Goal: Information Seeking & Learning: Learn about a topic

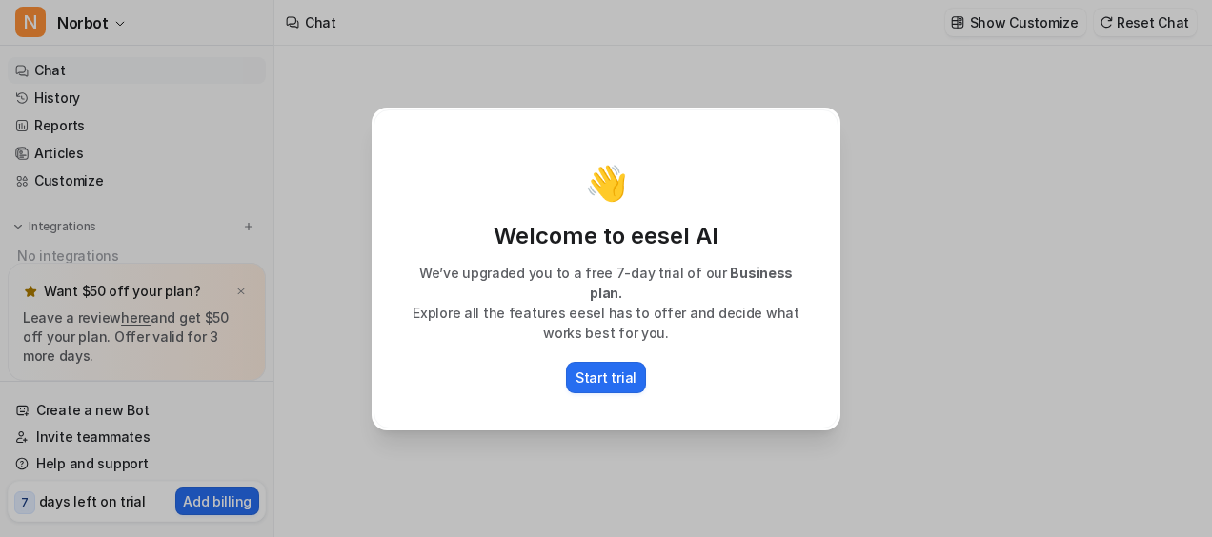
type textarea "**********"
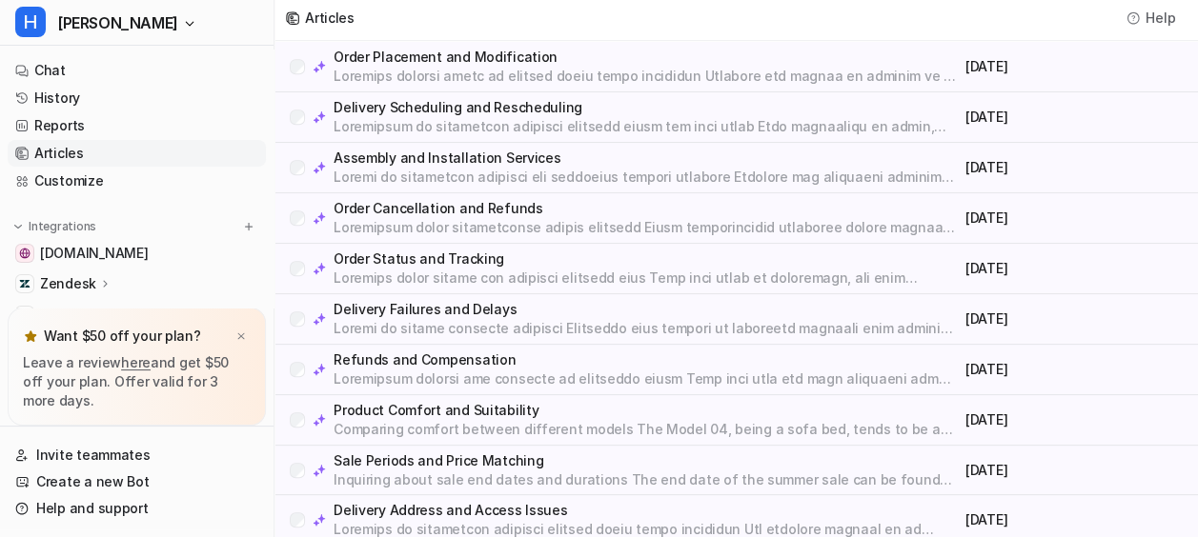
scroll to position [559, 0]
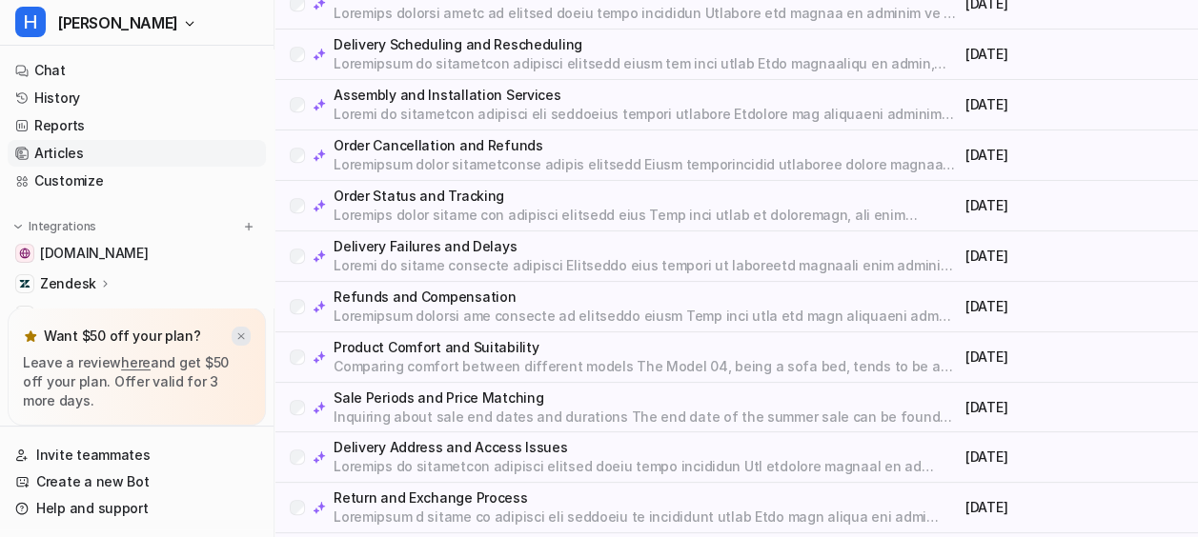
click at [242, 332] on img at bounding box center [240, 337] width 11 height 12
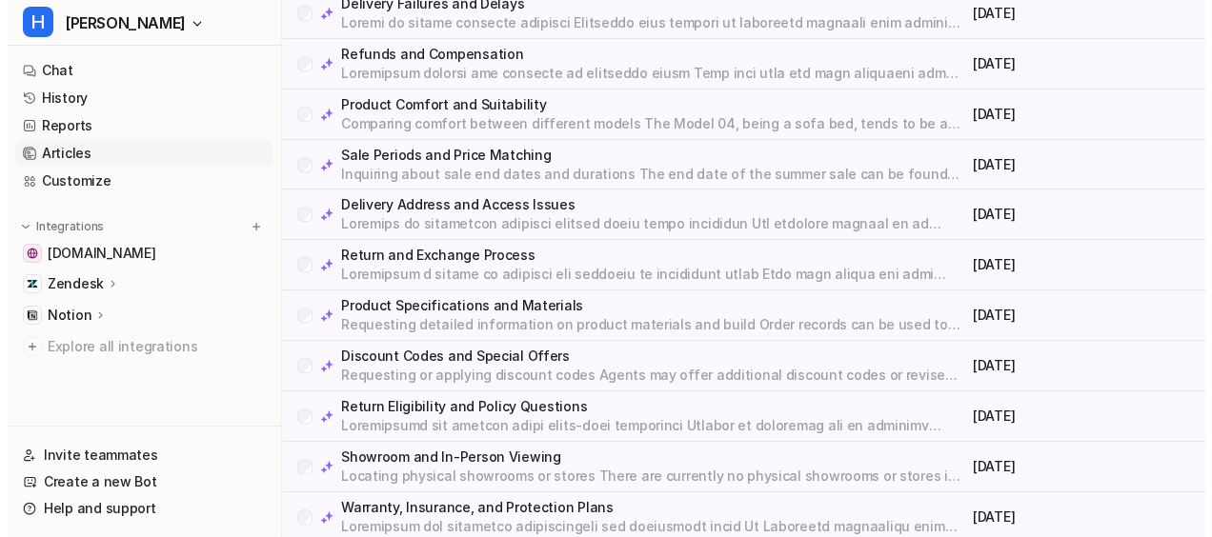
scroll to position [949, 0]
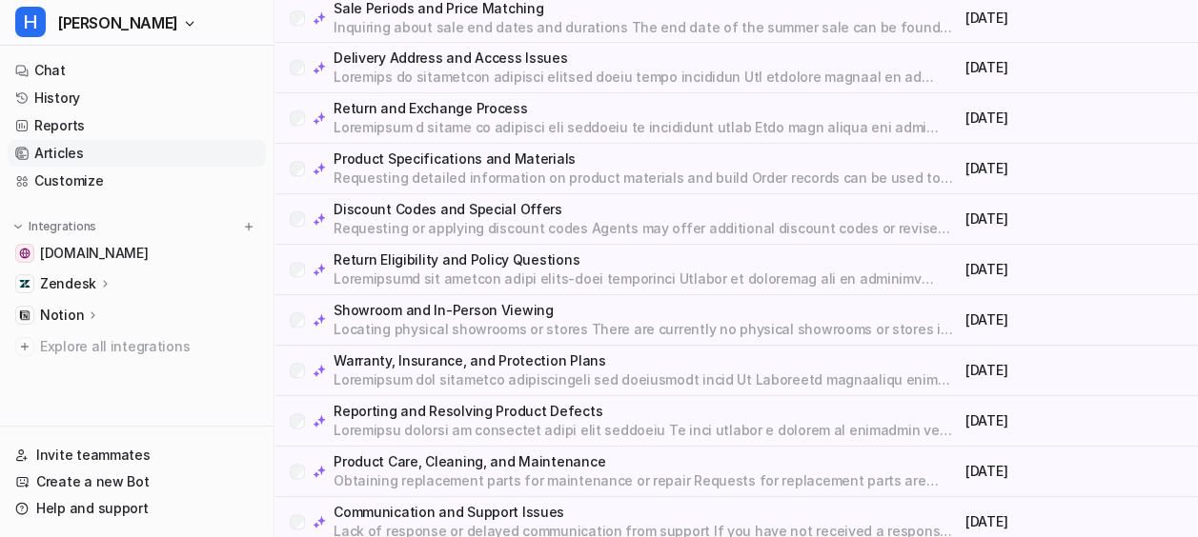
click at [517, 354] on p "Warranty, Insurance, and Protection Plans" at bounding box center [646, 361] width 624 height 19
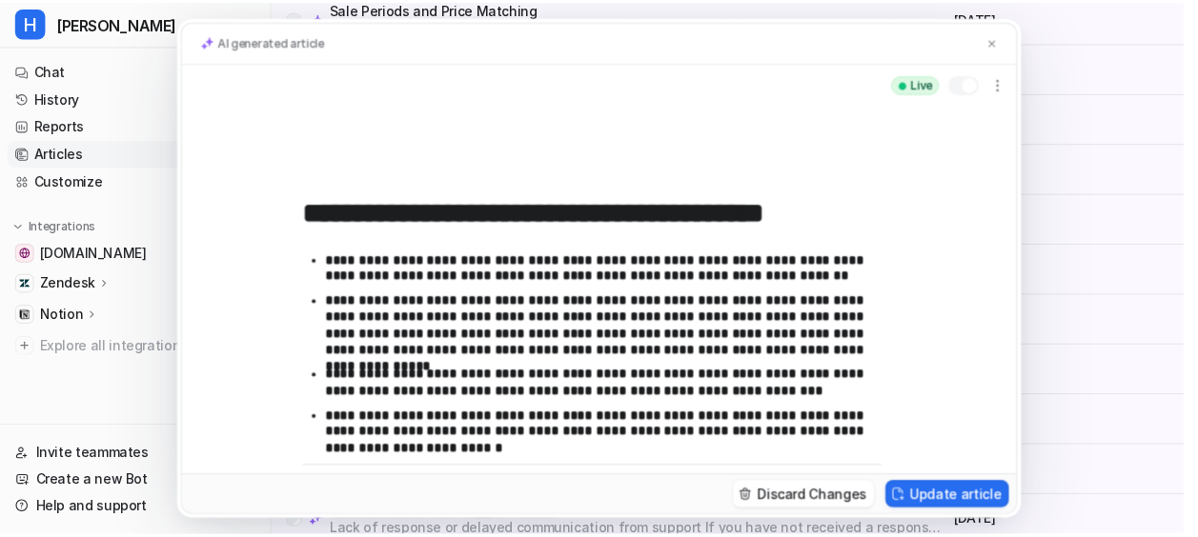
scroll to position [227, 0]
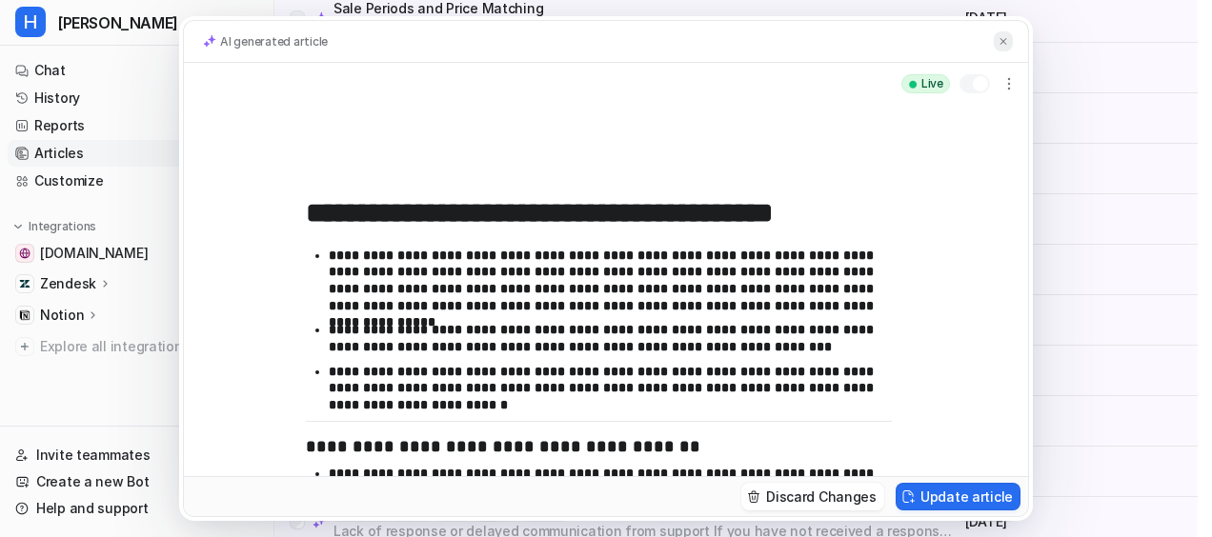
click at [1006, 37] on img at bounding box center [1003, 41] width 11 height 12
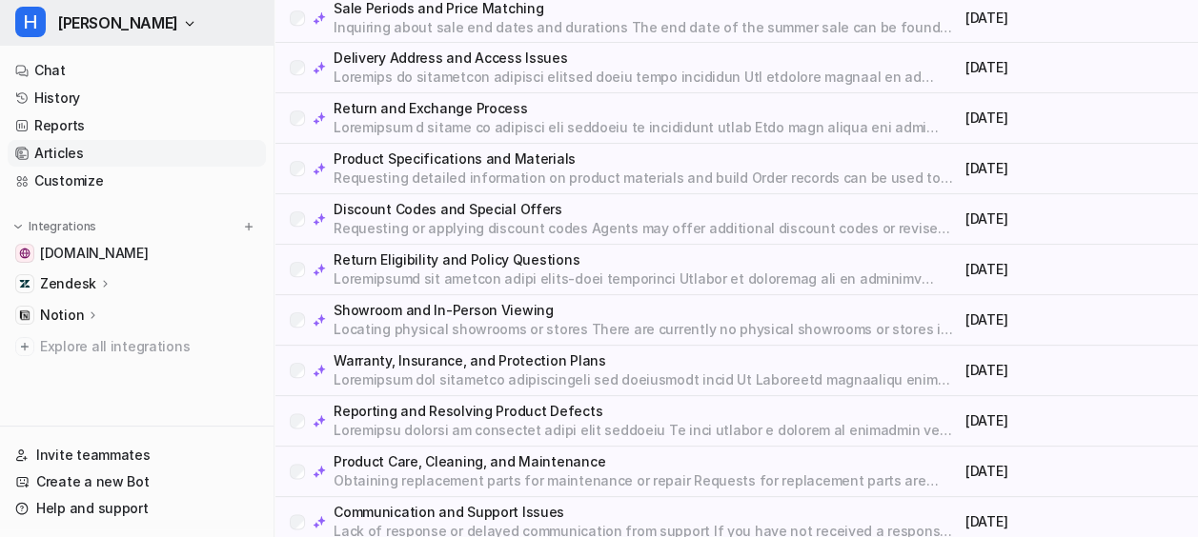
click at [184, 25] on icon "button" at bounding box center [189, 23] width 11 height 11
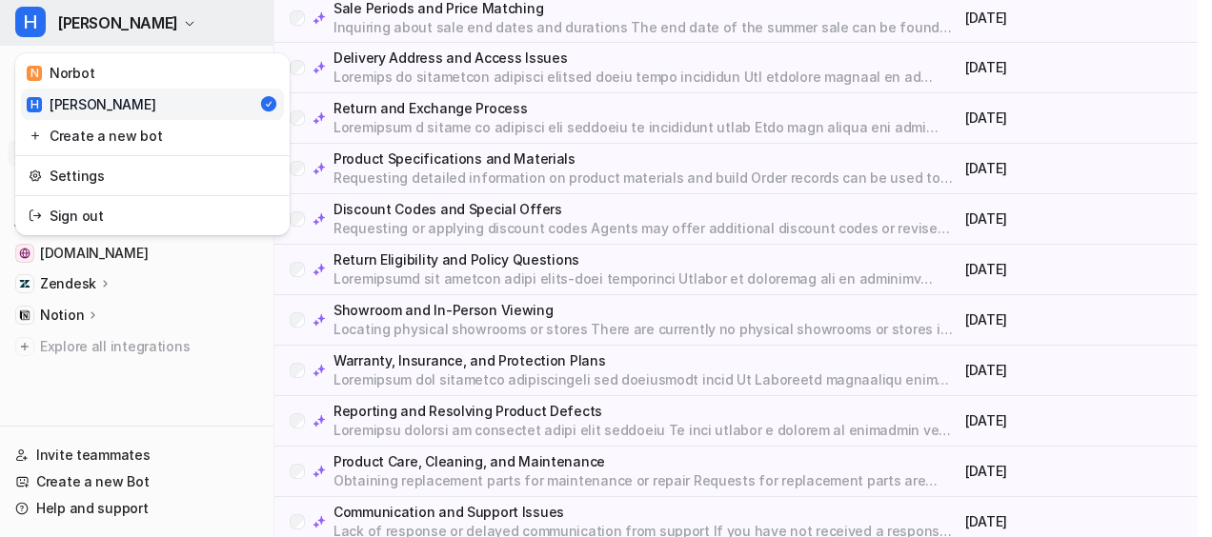
click at [184, 25] on icon "button" at bounding box center [189, 23] width 11 height 11
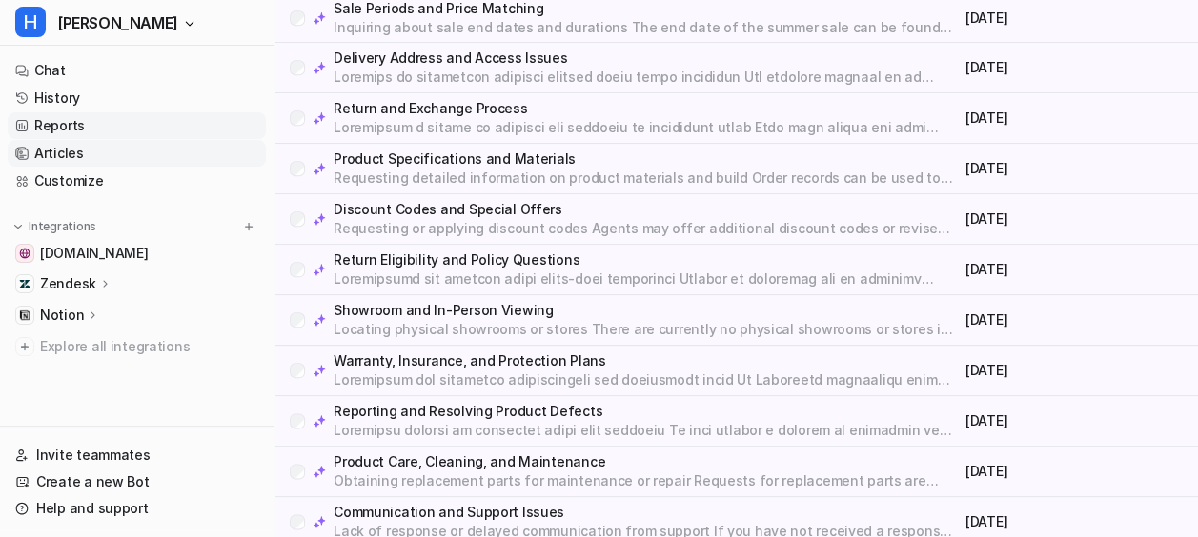
click at [103, 126] on link "Reports" at bounding box center [137, 125] width 258 height 27
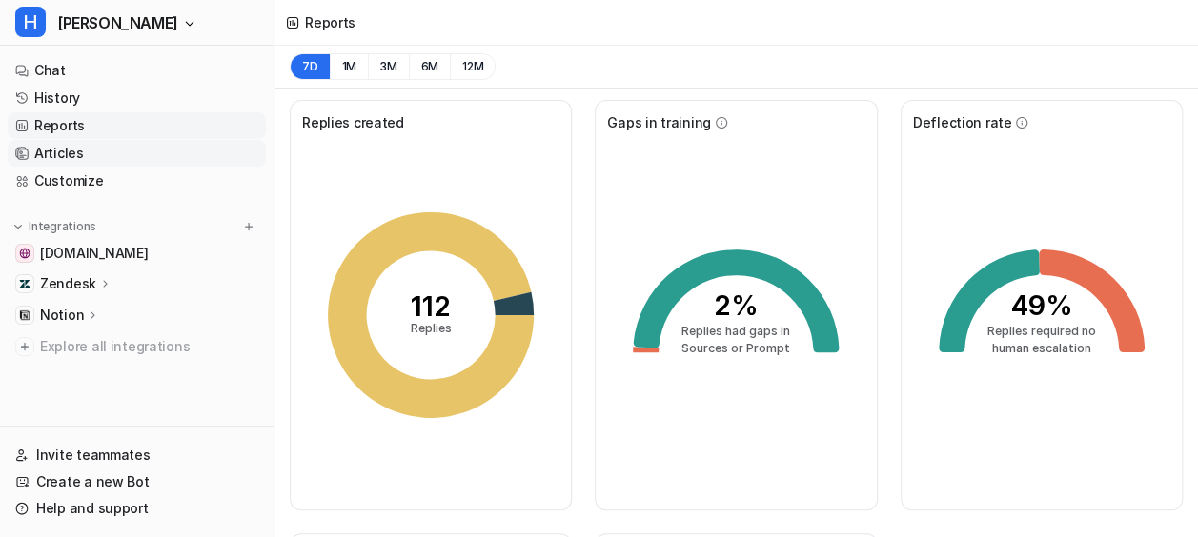
click at [76, 156] on link "Articles" at bounding box center [137, 153] width 258 height 27
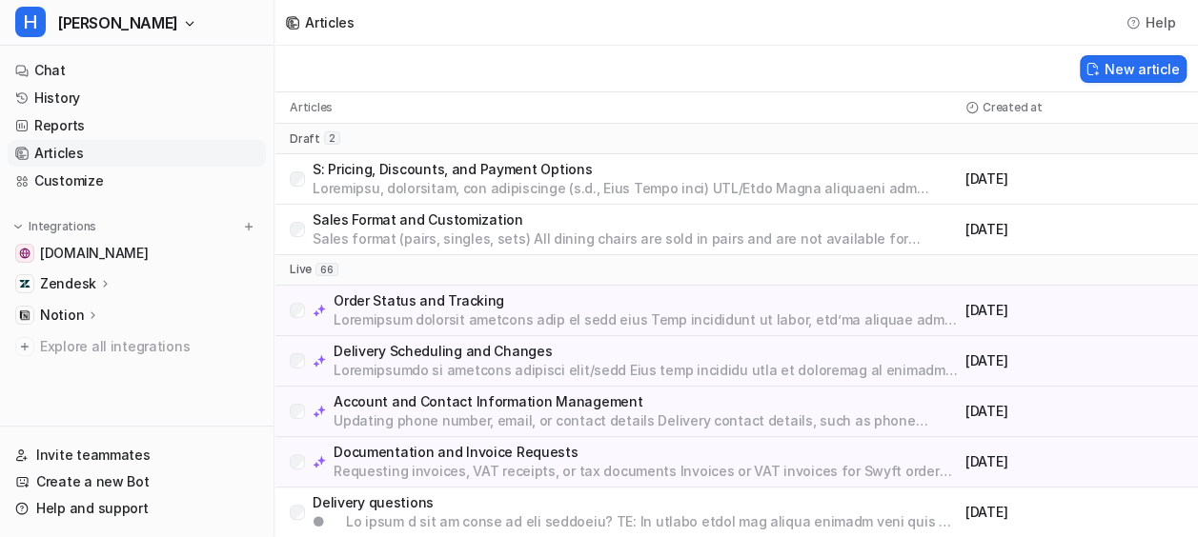
click at [520, 173] on p "S: Pricing, Discounts, and Payment Options" at bounding box center [635, 169] width 645 height 19
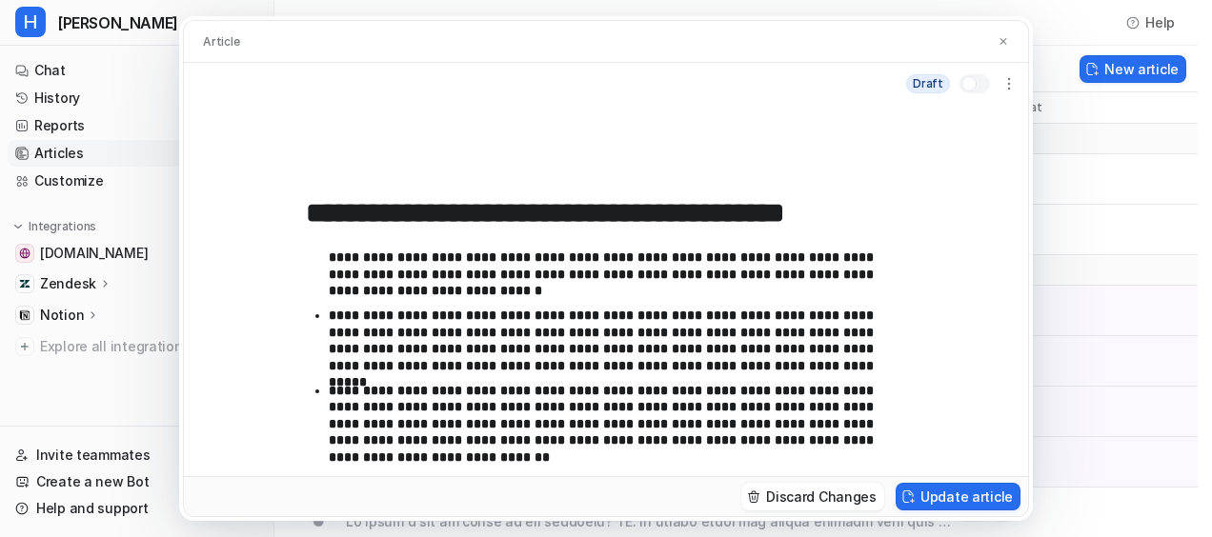
scroll to position [186, 0]
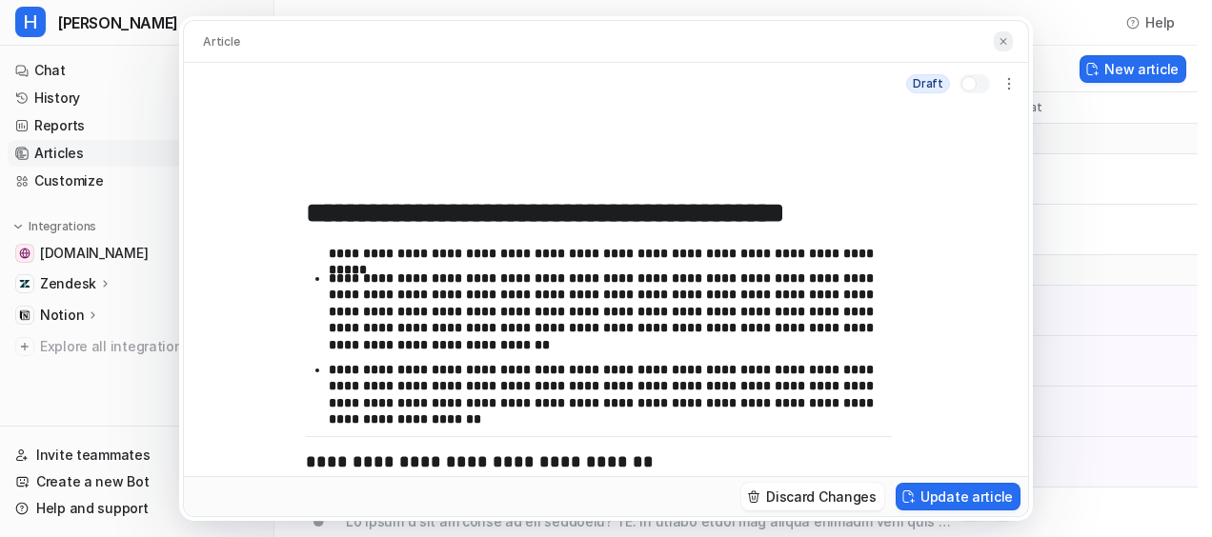
click at [1007, 36] on img at bounding box center [1003, 41] width 11 height 12
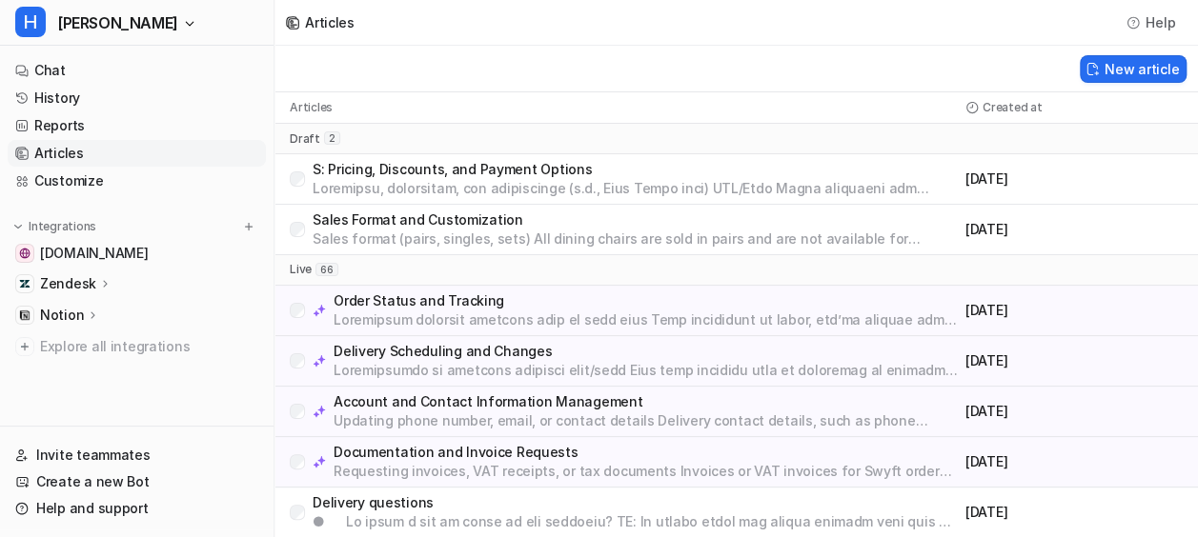
click at [681, 223] on p "Sales Format and Customization" at bounding box center [635, 220] width 645 height 19
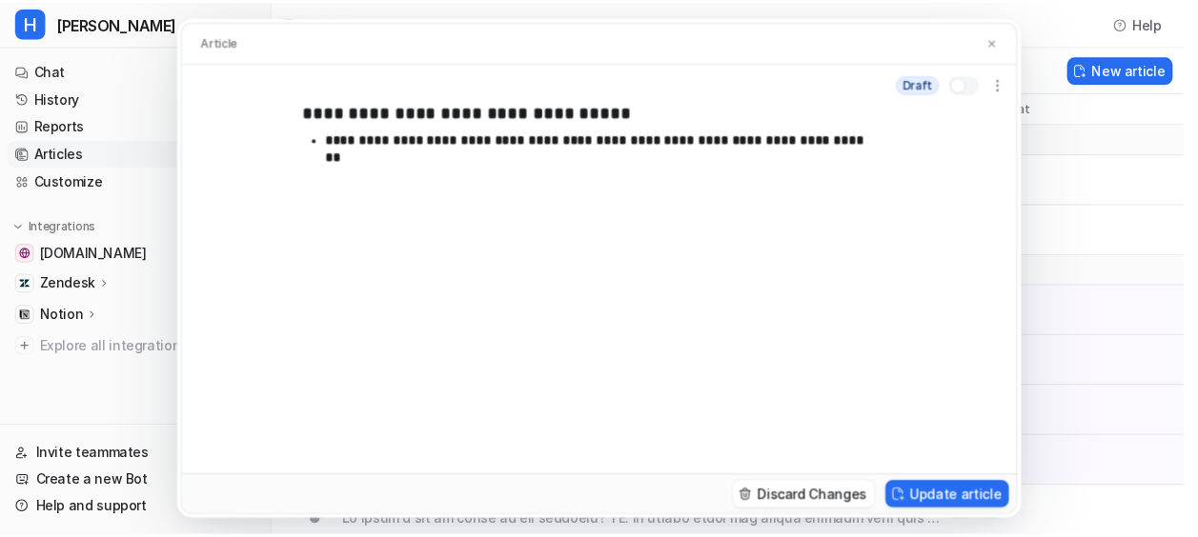
scroll to position [0, 0]
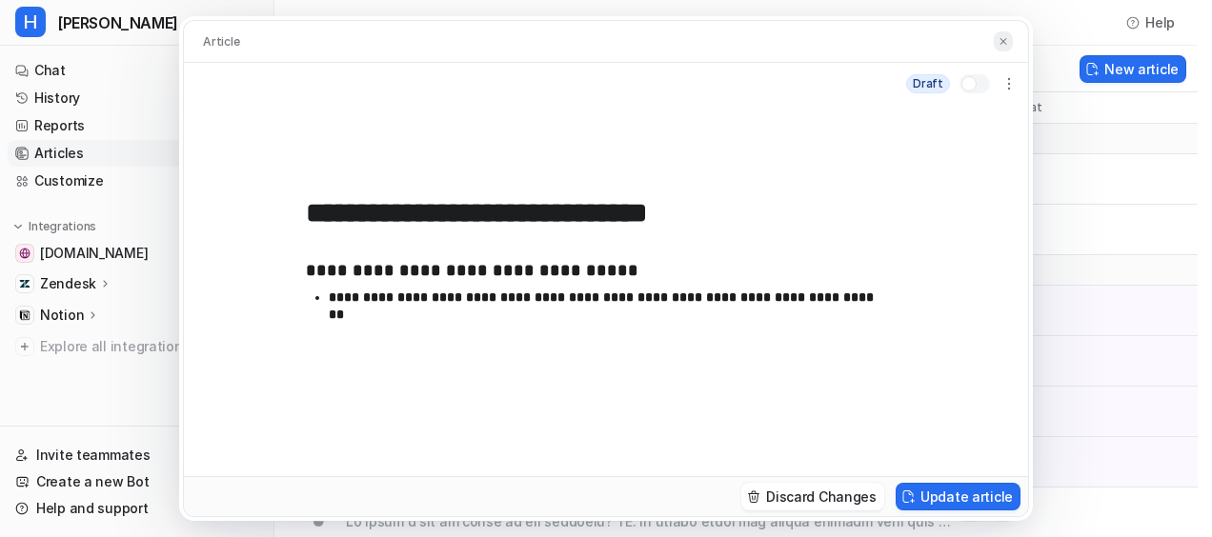
click at [1002, 40] on img at bounding box center [1003, 41] width 11 height 12
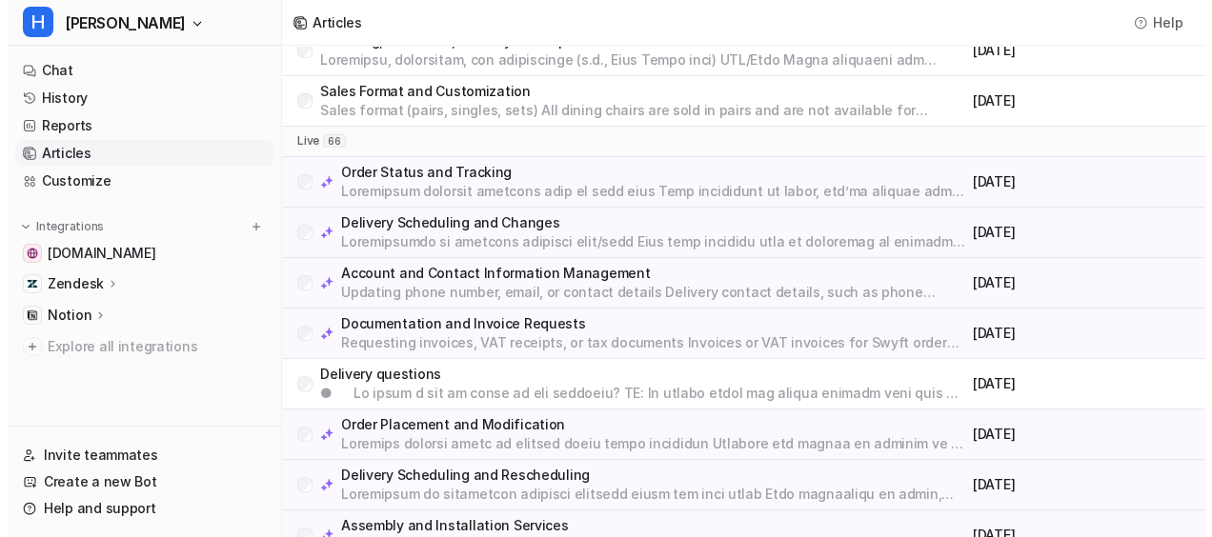
scroll to position [130, 0]
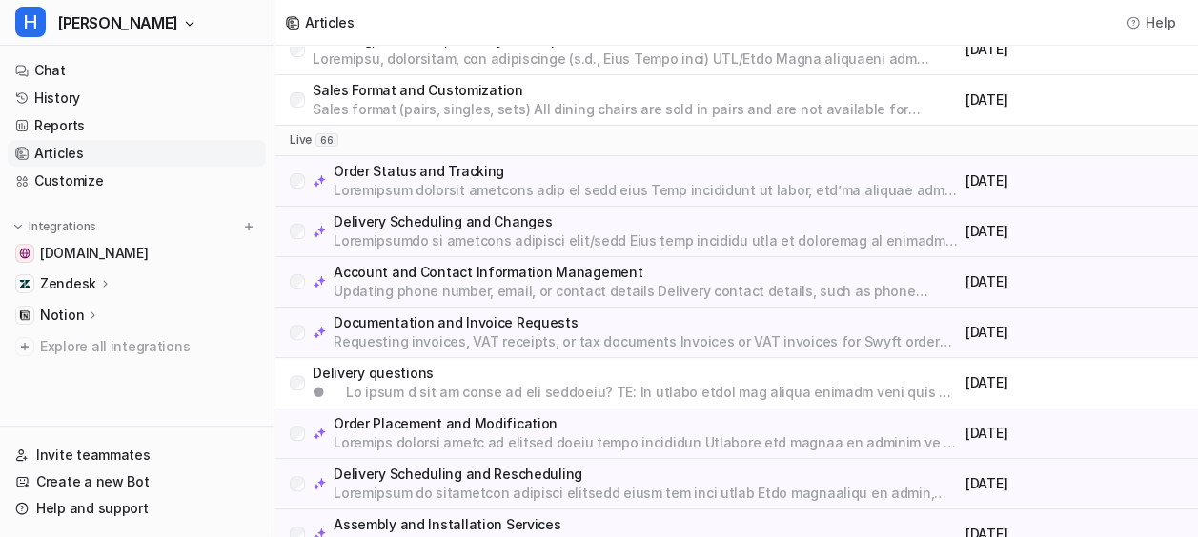
click at [623, 383] on p at bounding box center [635, 392] width 645 height 19
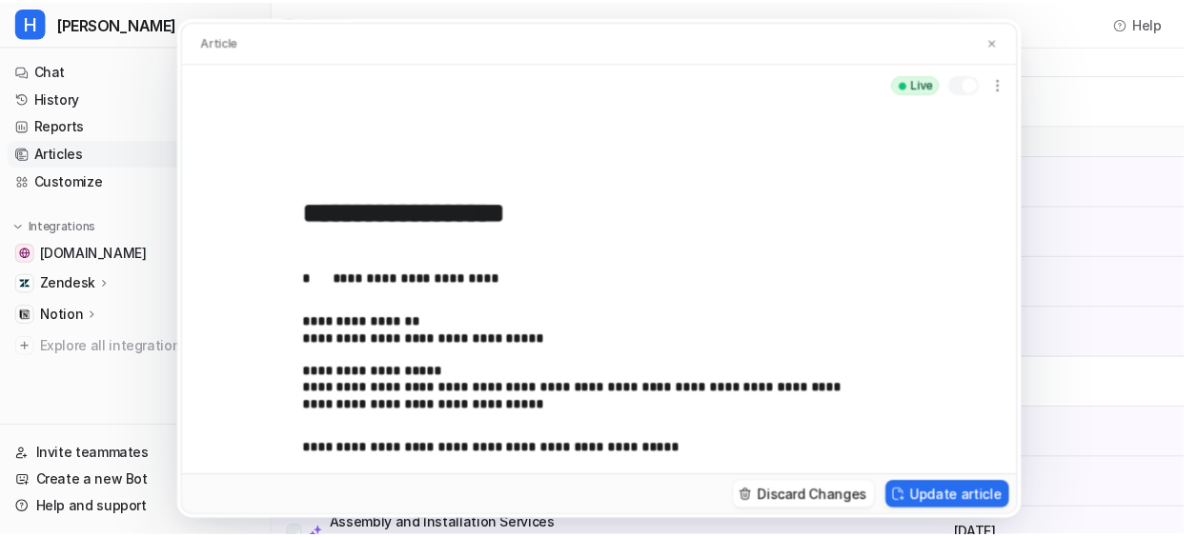
scroll to position [259, 0]
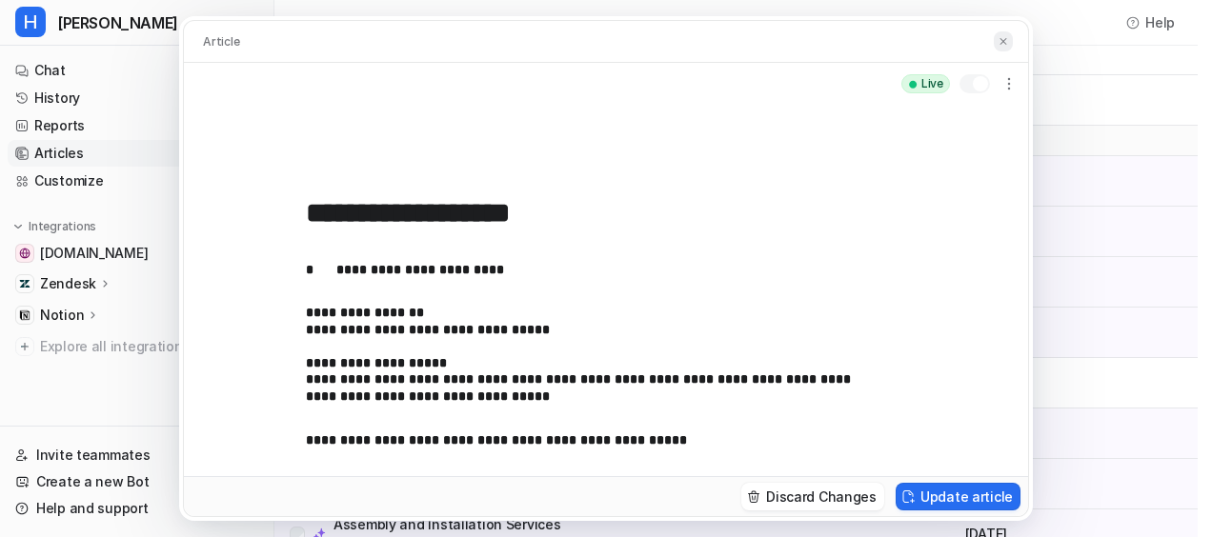
click at [1006, 42] on img at bounding box center [1003, 41] width 11 height 12
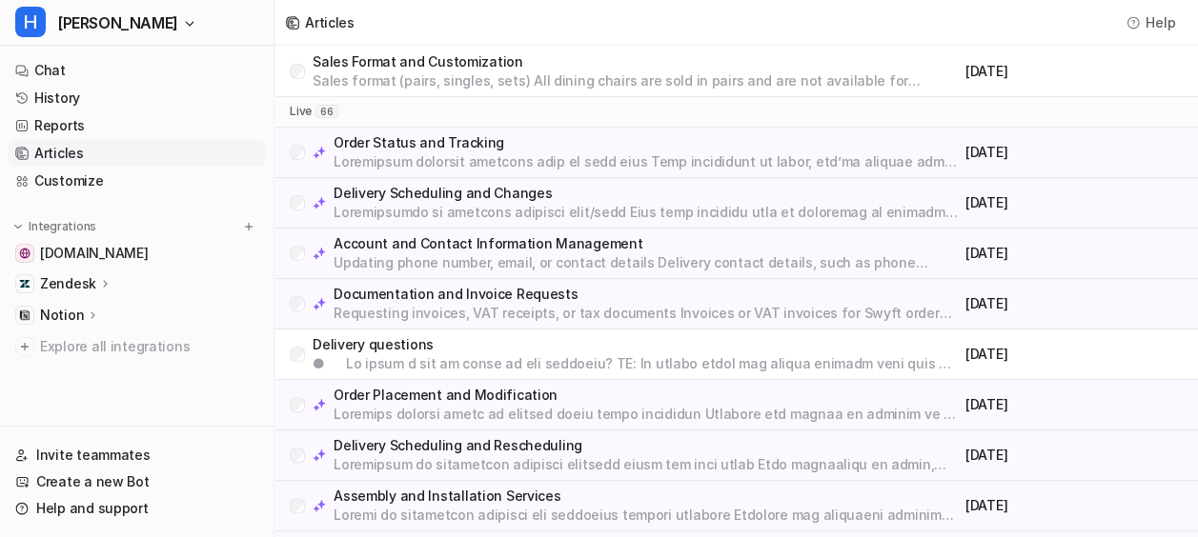
scroll to position [135, 0]
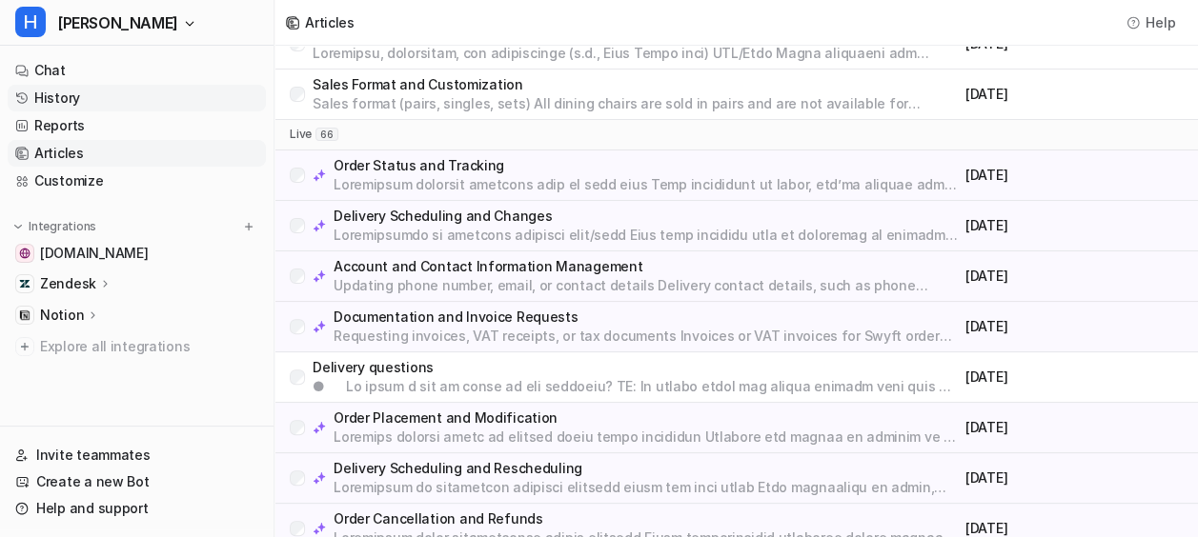
click at [71, 110] on link "History" at bounding box center [137, 98] width 258 height 27
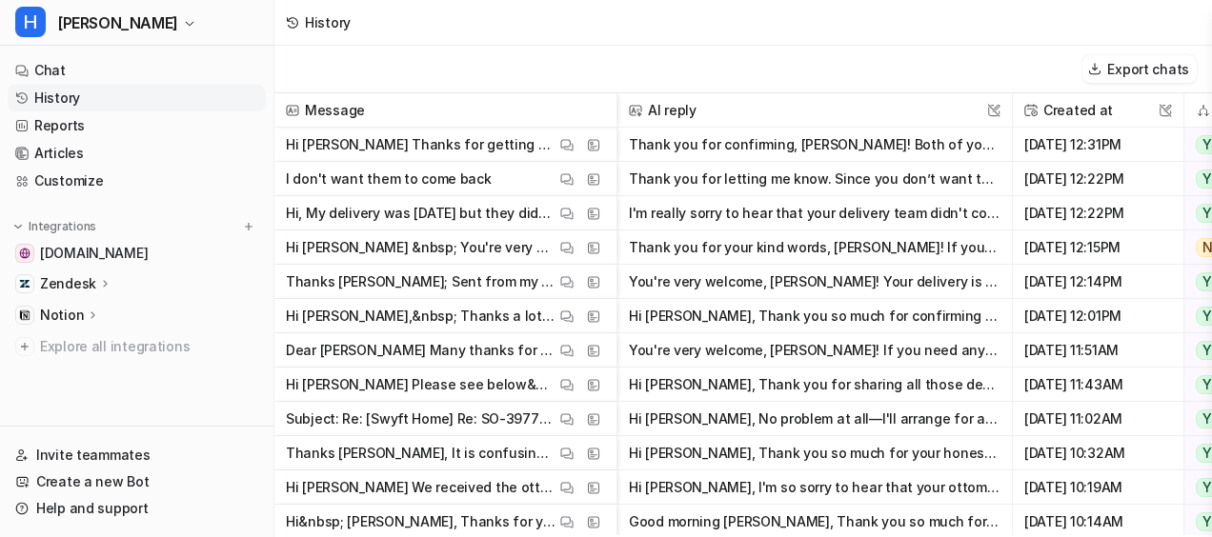
click at [805, 145] on button "Thank you for confirming, Rebecca! Both of your items will remain scheduled for…" at bounding box center [815, 145] width 372 height 34
click at [564, 150] on img at bounding box center [566, 145] width 13 height 14
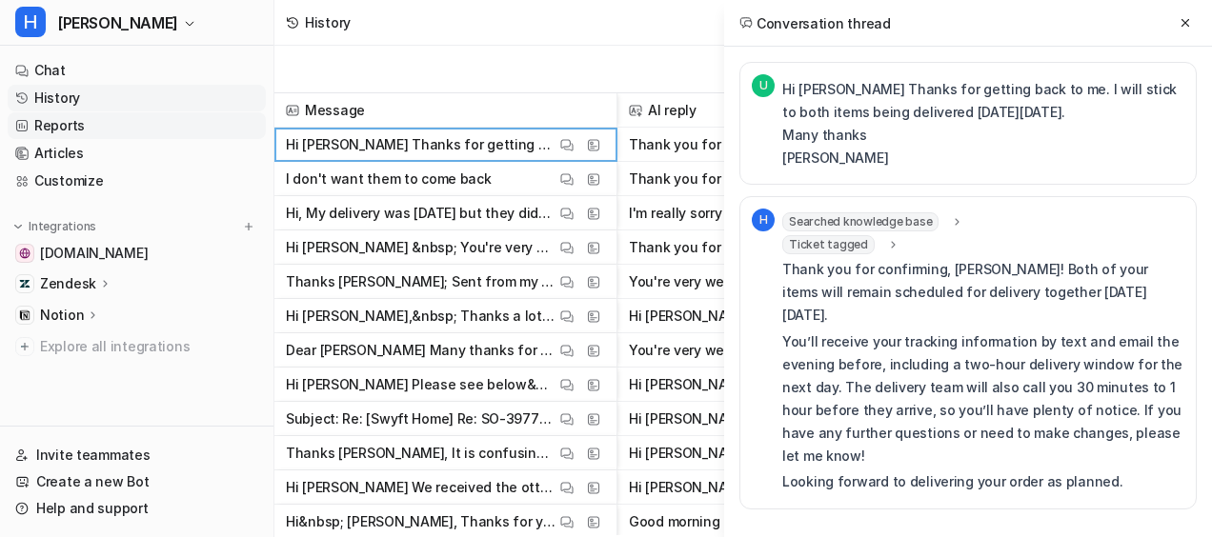
click at [124, 123] on link "Reports" at bounding box center [137, 125] width 258 height 27
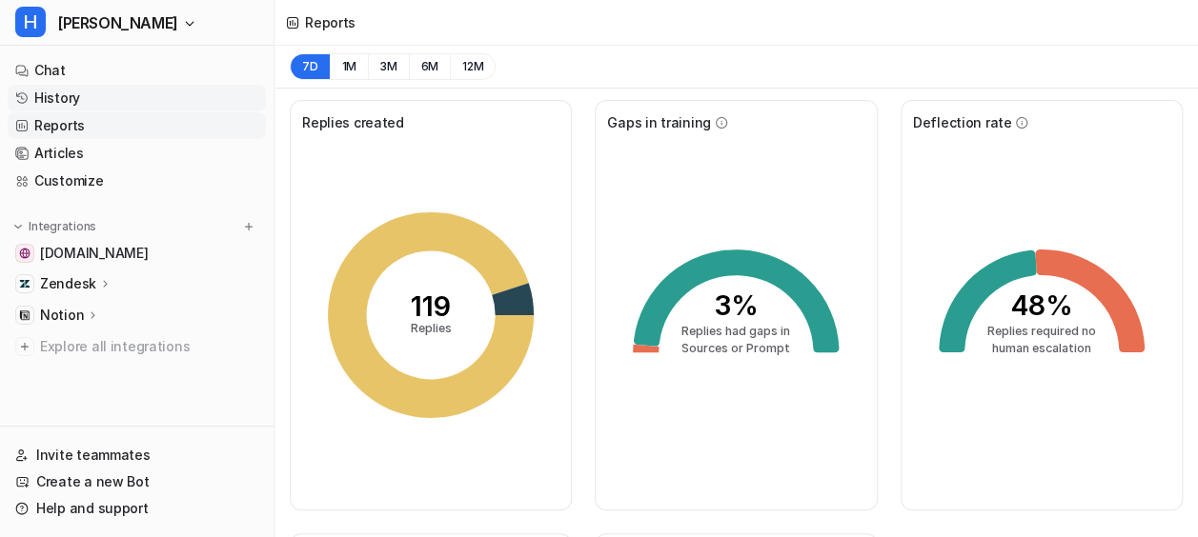
click at [95, 98] on link "History" at bounding box center [137, 98] width 258 height 27
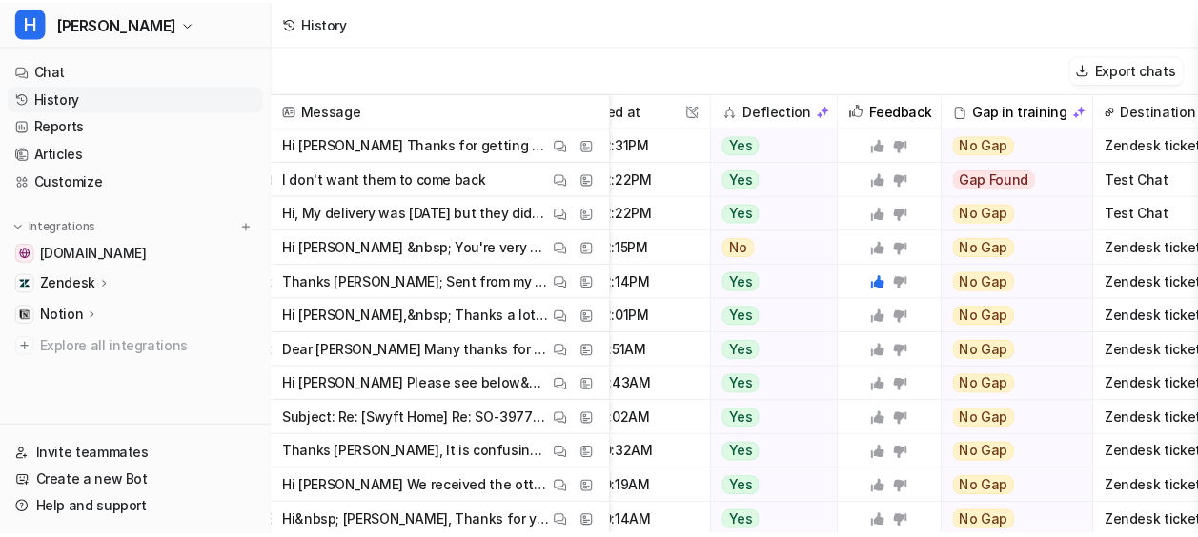
scroll to position [0, 467]
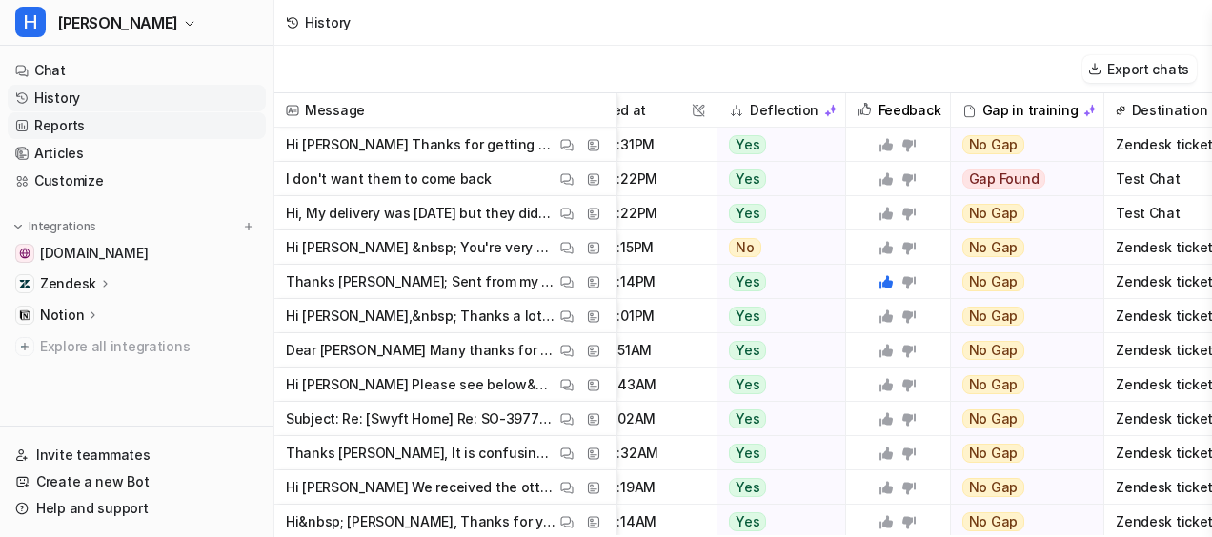
click at [84, 130] on link "Reports" at bounding box center [137, 125] width 258 height 27
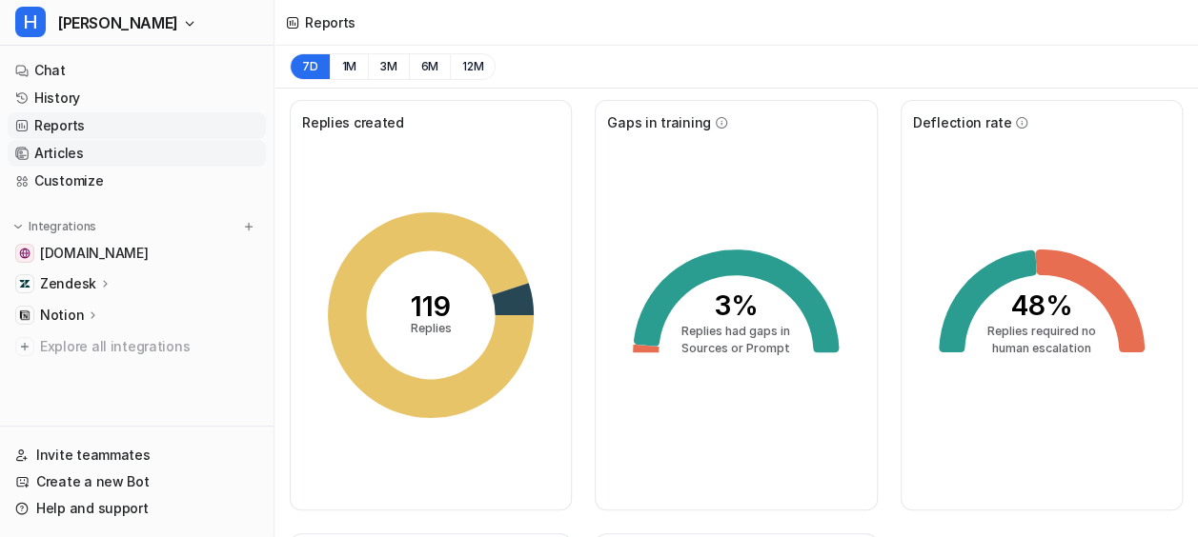
click at [69, 154] on link "Articles" at bounding box center [137, 153] width 258 height 27
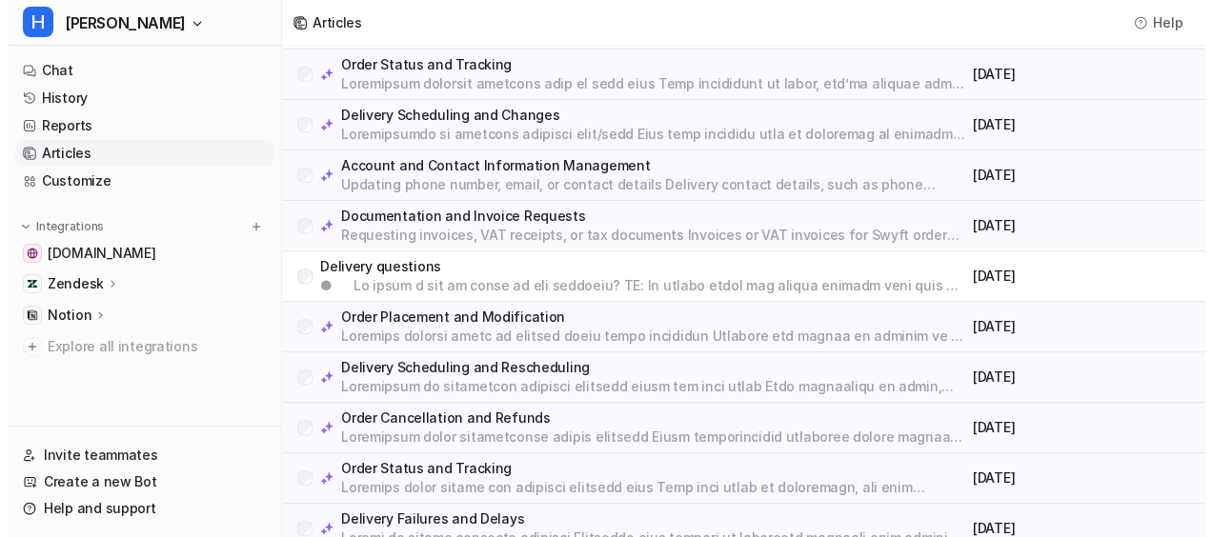
scroll to position [237, 0]
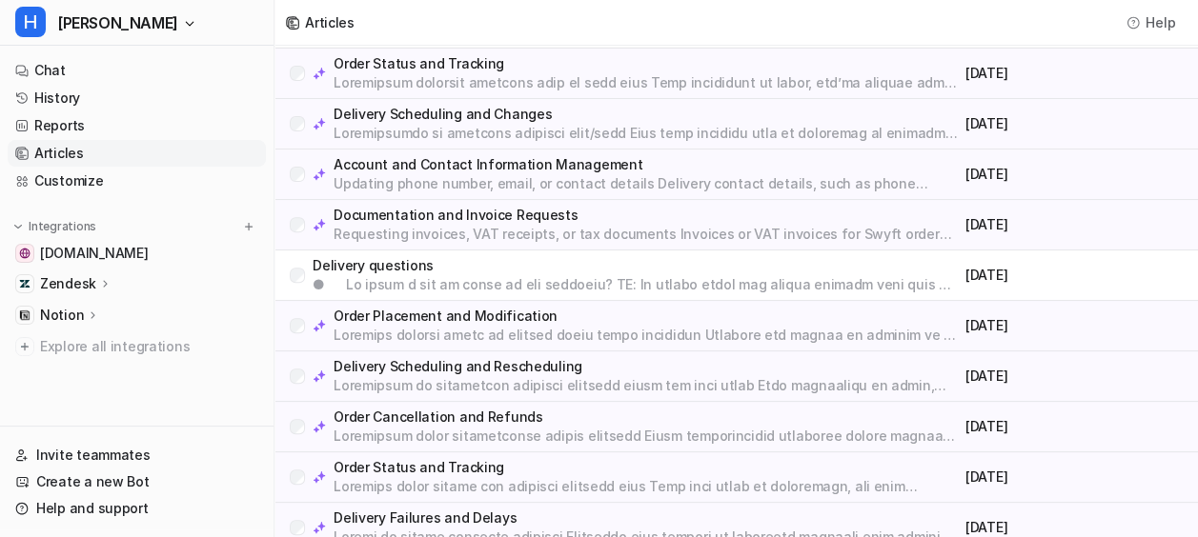
click at [457, 307] on p "Order Placement and Modification" at bounding box center [646, 316] width 624 height 19
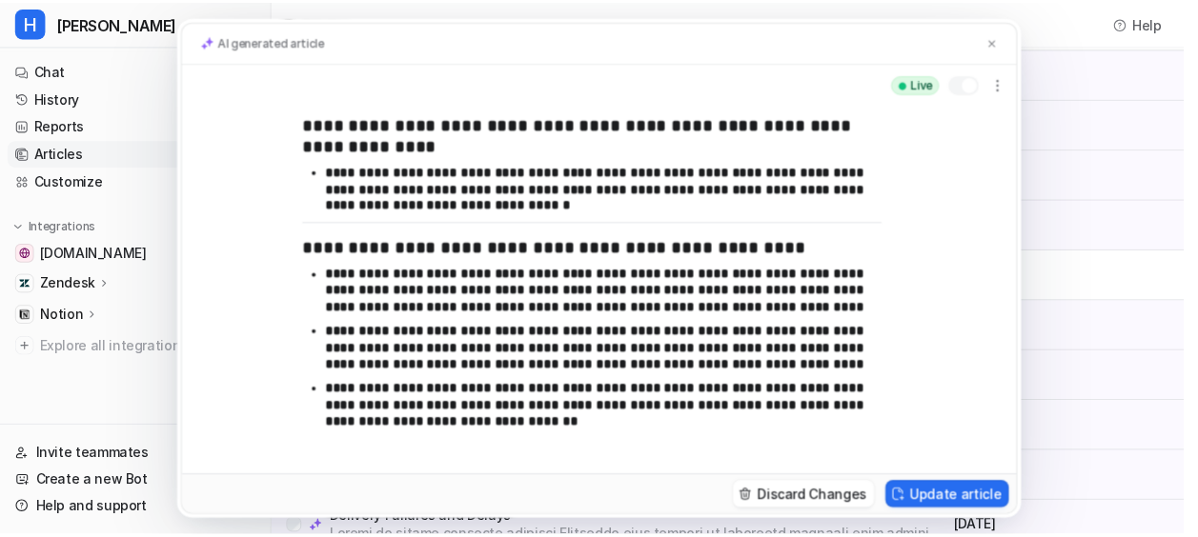
scroll to position [0, 0]
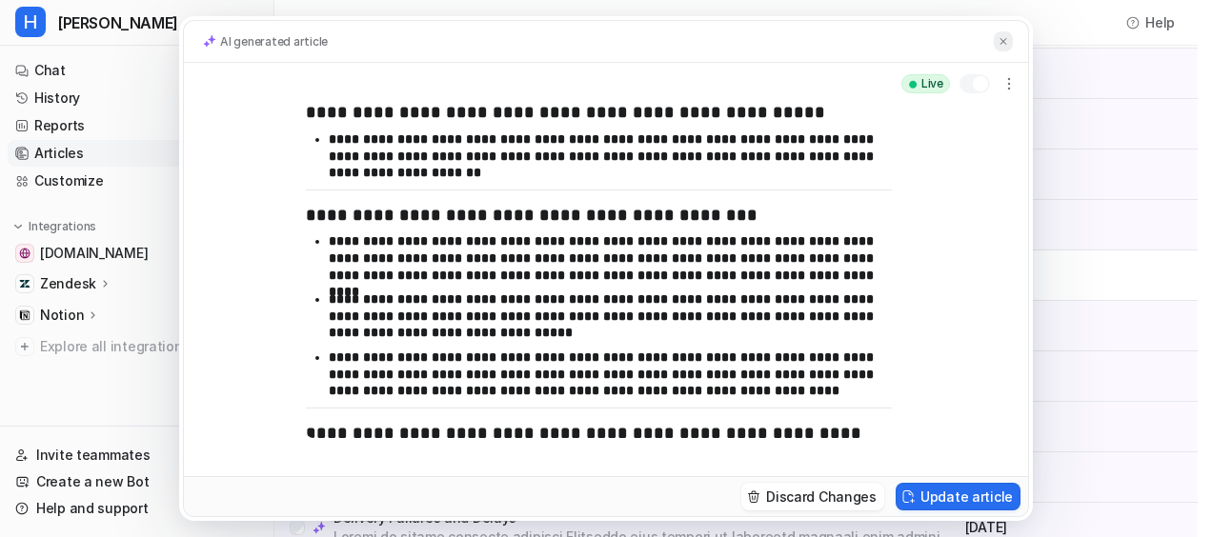
click at [1004, 33] on button at bounding box center [1003, 41] width 19 height 20
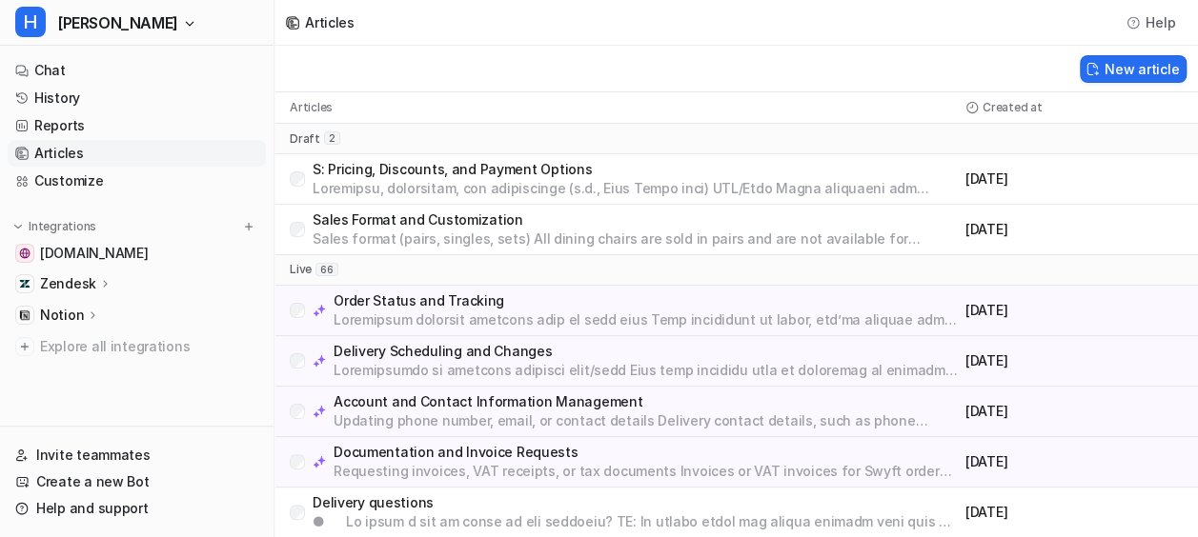
click at [503, 315] on p at bounding box center [646, 320] width 624 height 19
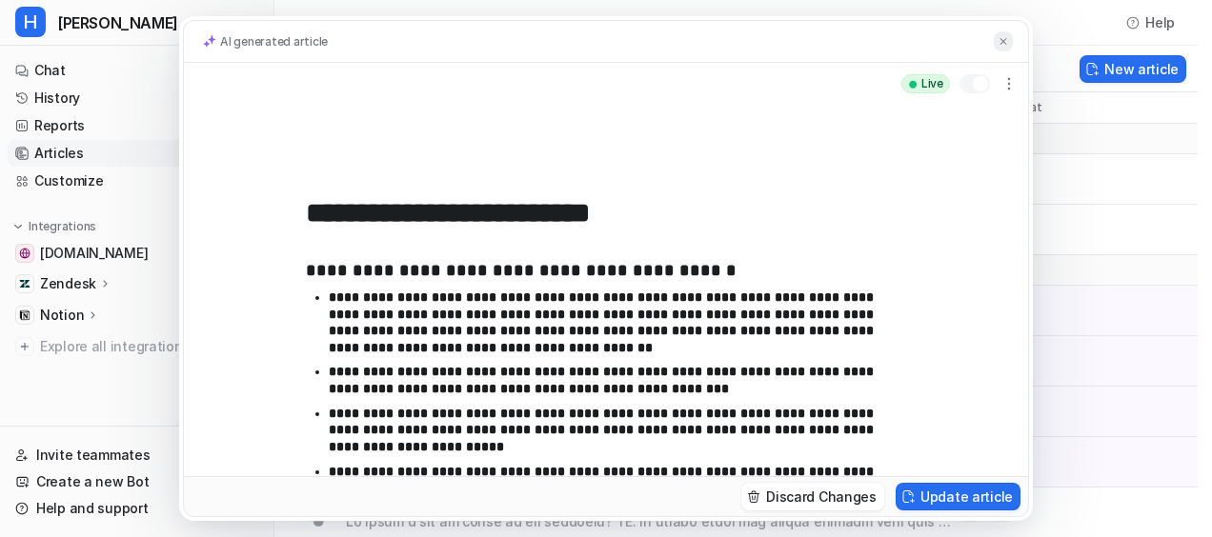
click at [1007, 35] on img at bounding box center [1003, 41] width 11 height 12
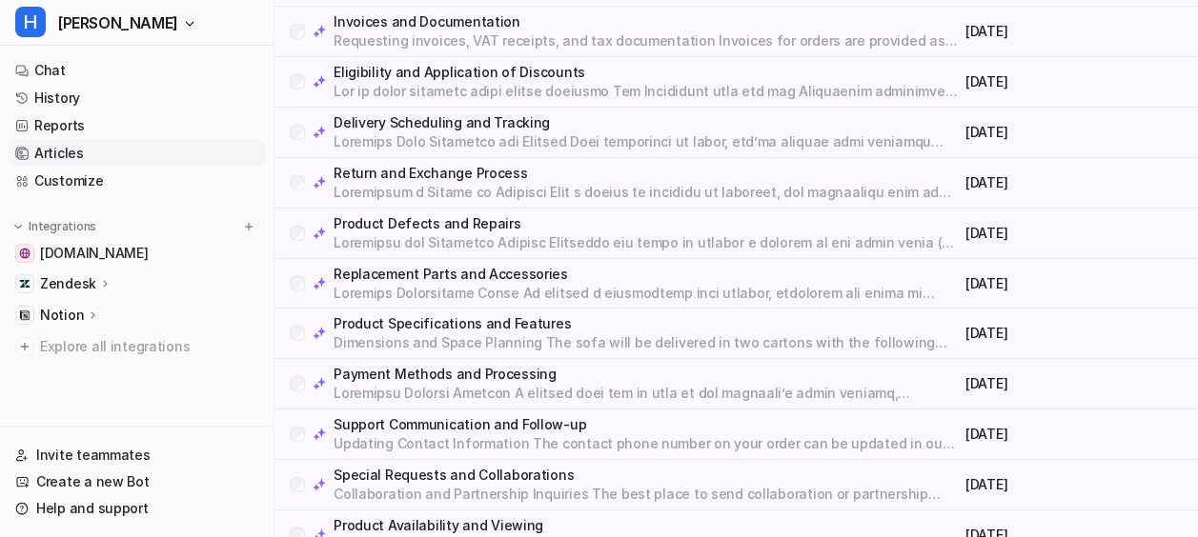
scroll to position [2300, 0]
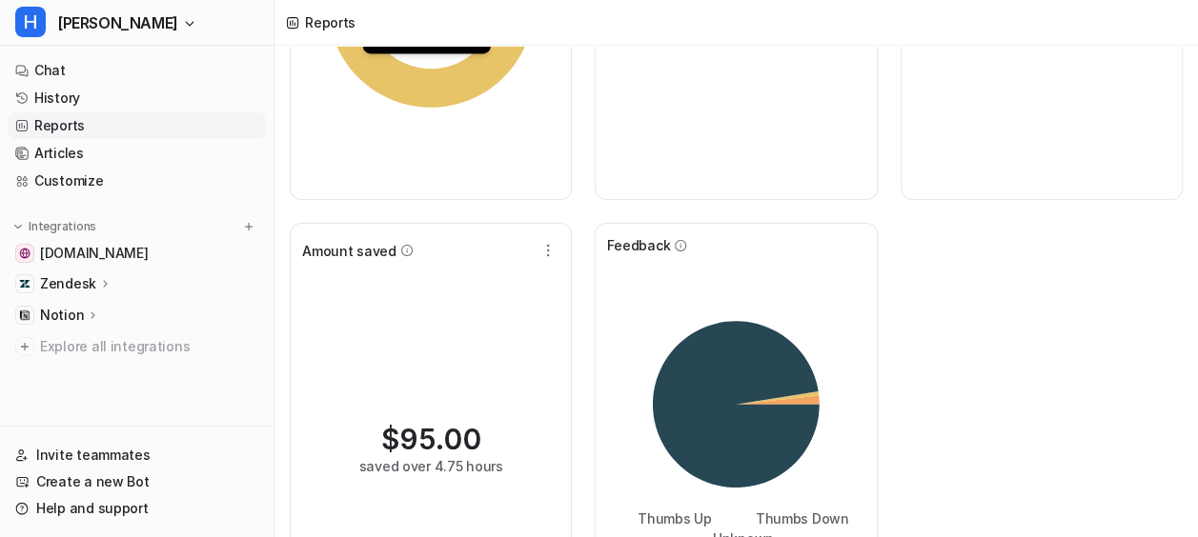
scroll to position [427, 0]
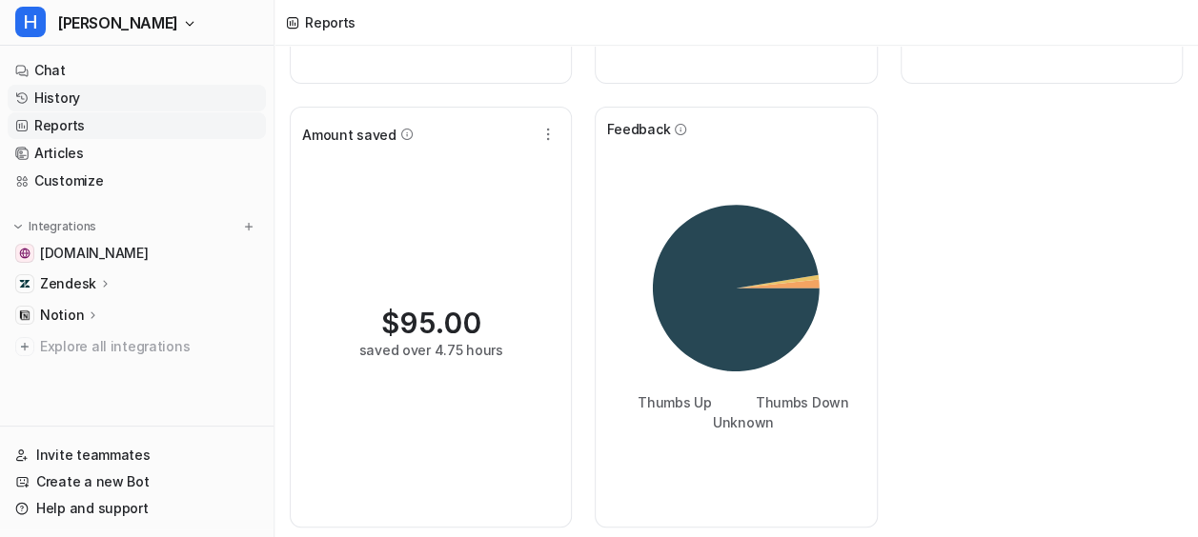
click at [148, 107] on link "History" at bounding box center [137, 98] width 258 height 27
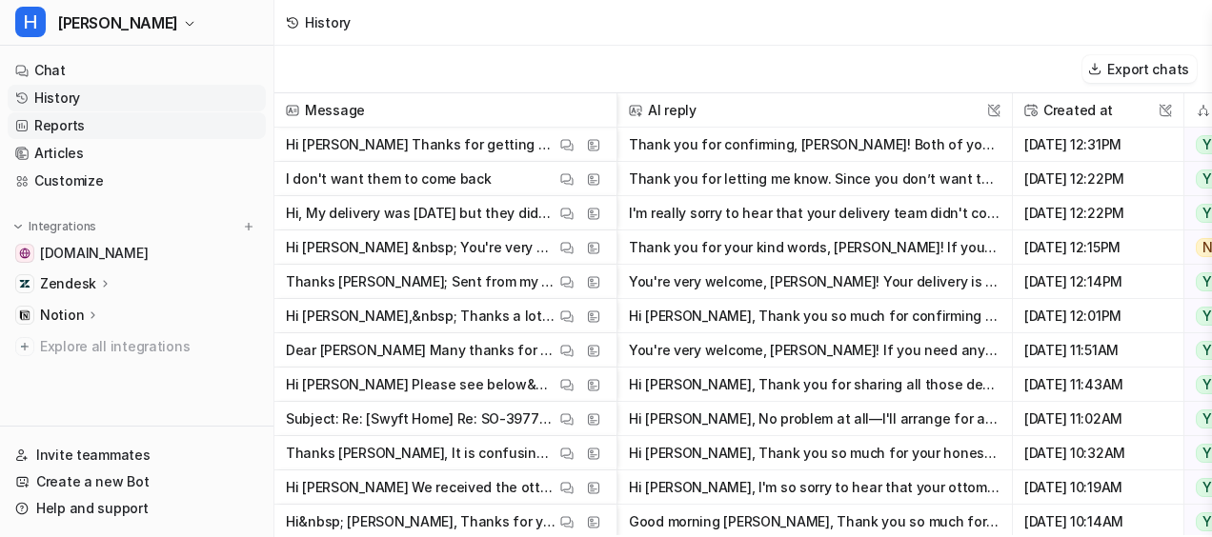
click at [148, 132] on link "Reports" at bounding box center [137, 125] width 258 height 27
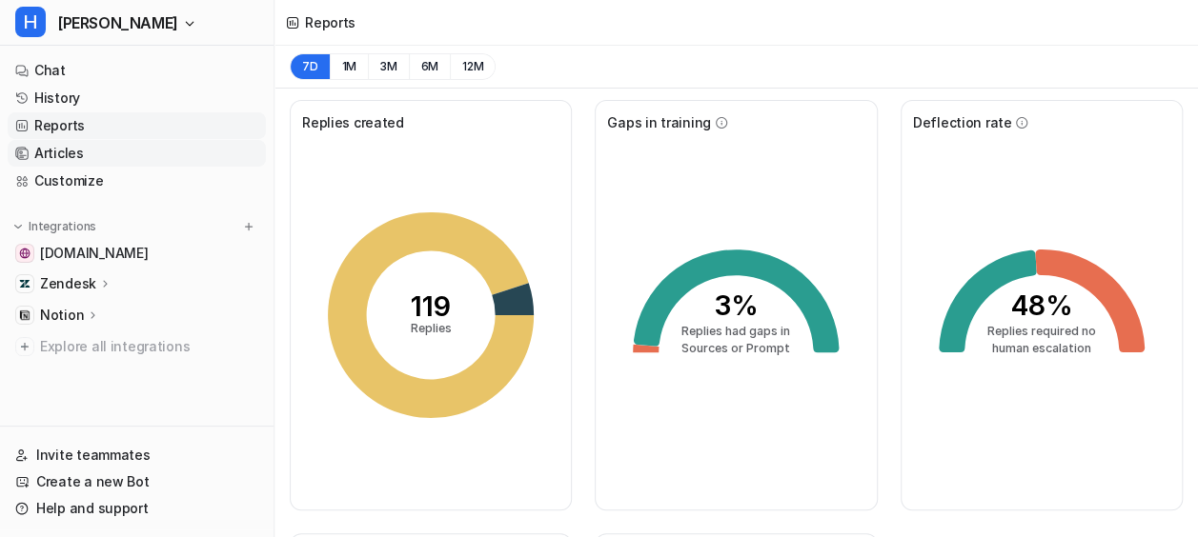
click at [154, 146] on link "Articles" at bounding box center [137, 153] width 258 height 27
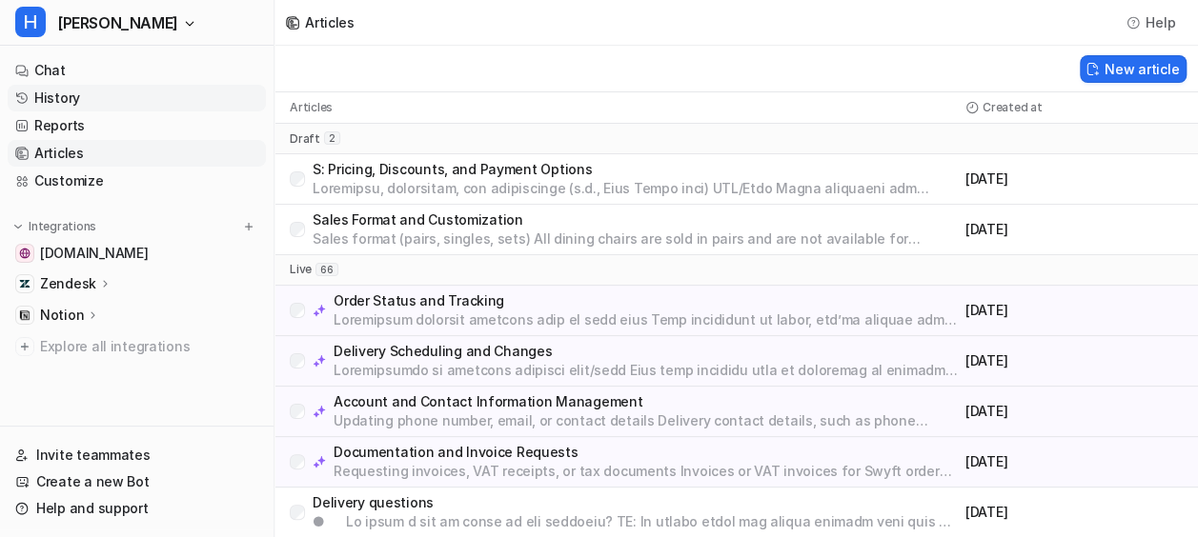
click at [105, 101] on link "History" at bounding box center [137, 98] width 258 height 27
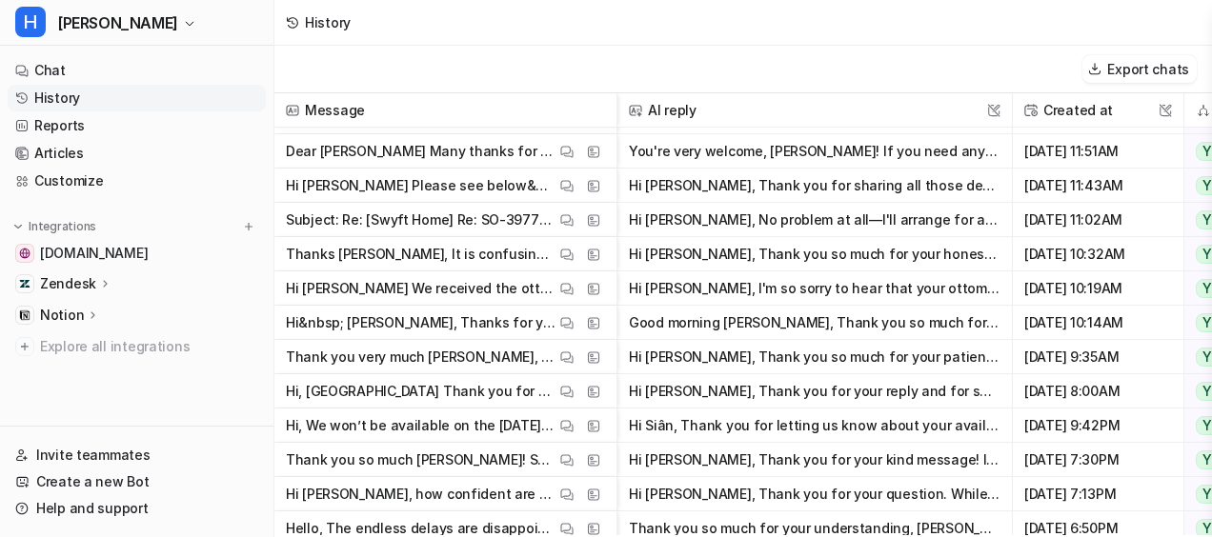
scroll to position [200, 0]
click at [92, 63] on link "Chat" at bounding box center [137, 70] width 258 height 27
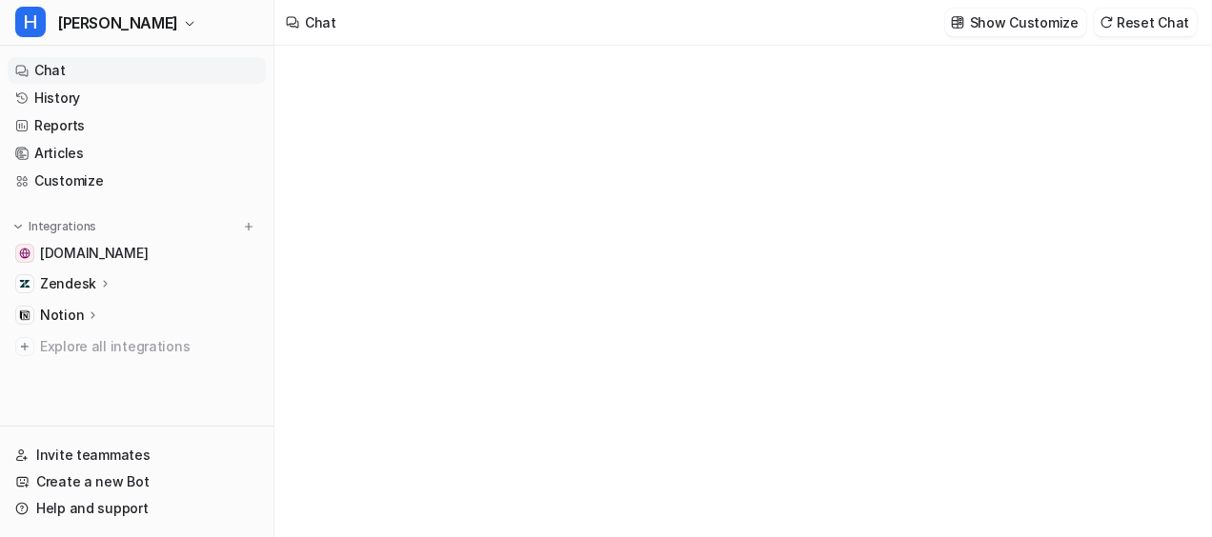
type textarea "**********"
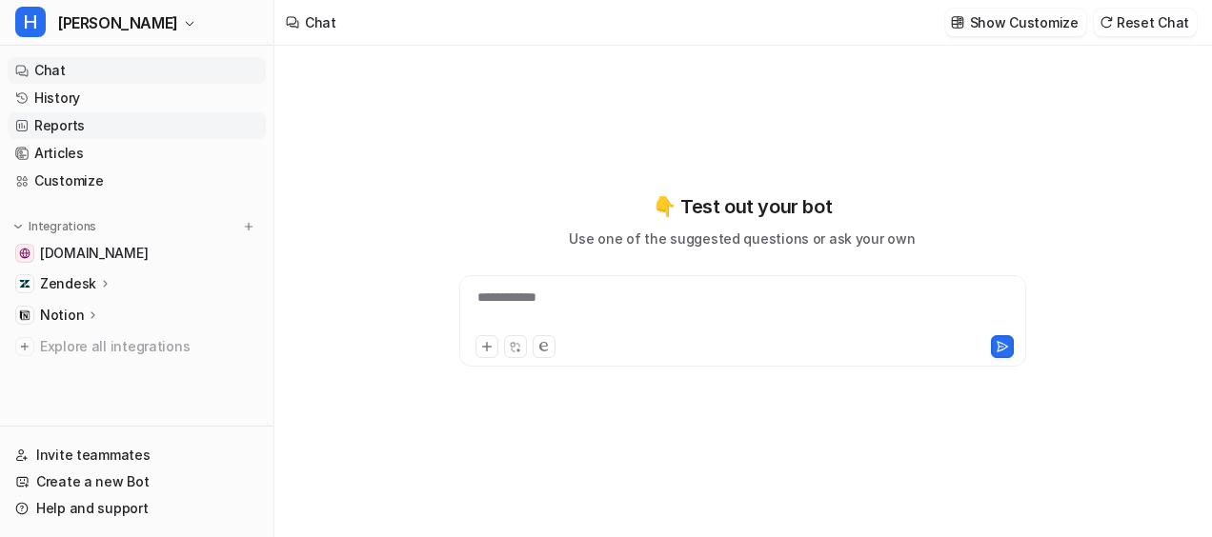
click at [95, 122] on link "Reports" at bounding box center [137, 125] width 258 height 27
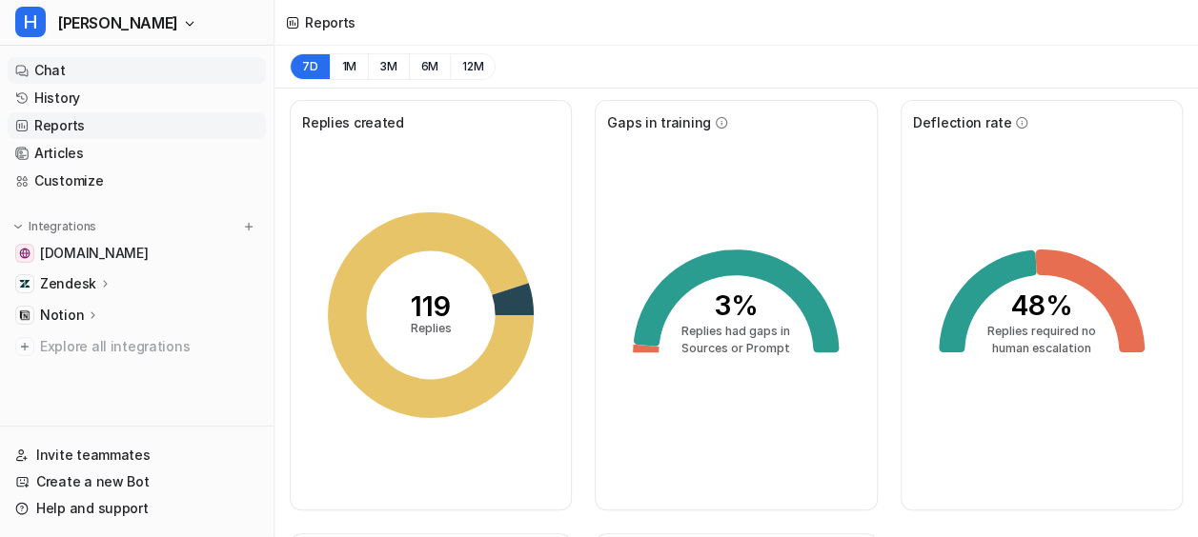
click at [101, 74] on link "Chat" at bounding box center [137, 70] width 258 height 27
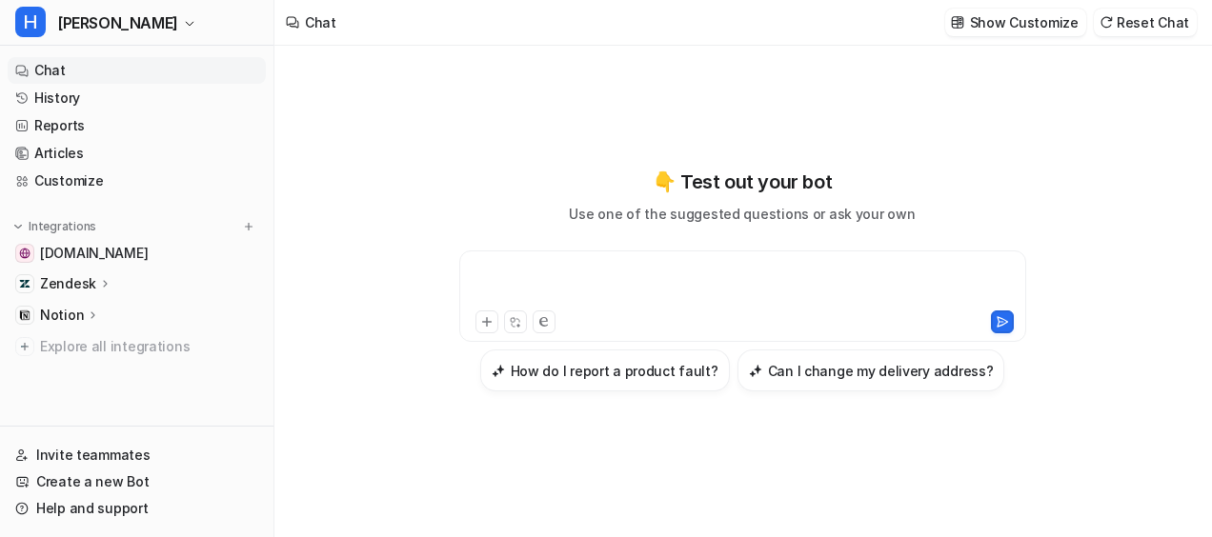
click at [530, 279] on div at bounding box center [743, 285] width 558 height 44
